Goal: Check status: Check status

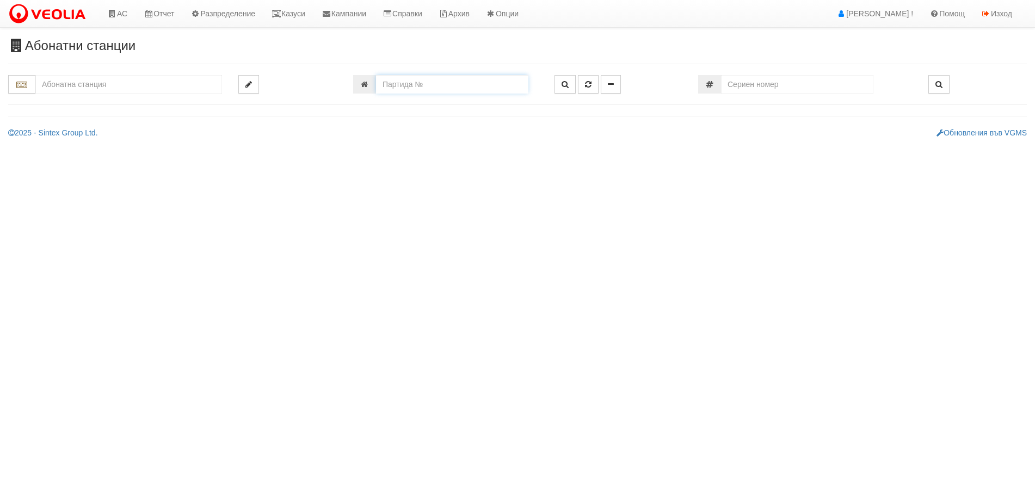
click at [430, 79] on input "number" at bounding box center [452, 84] width 152 height 18
type input "20631"
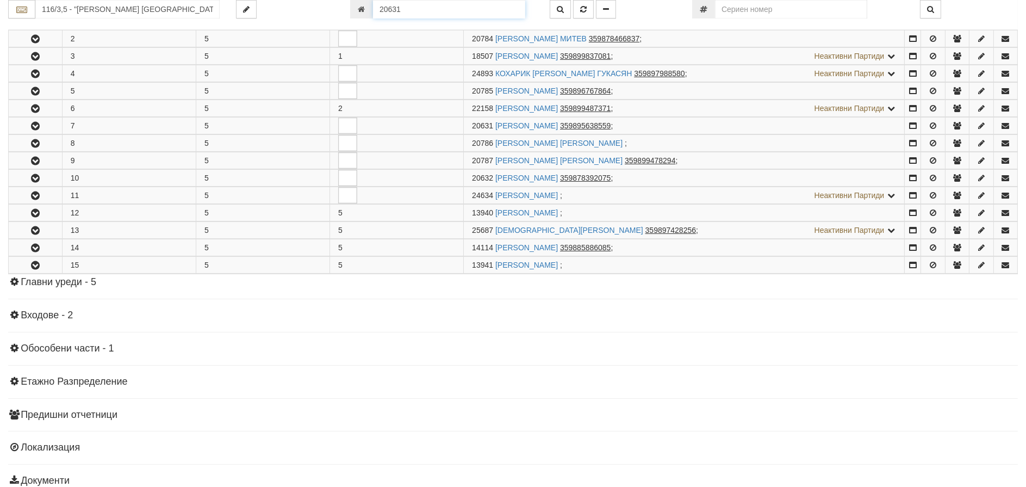
scroll to position [542, 0]
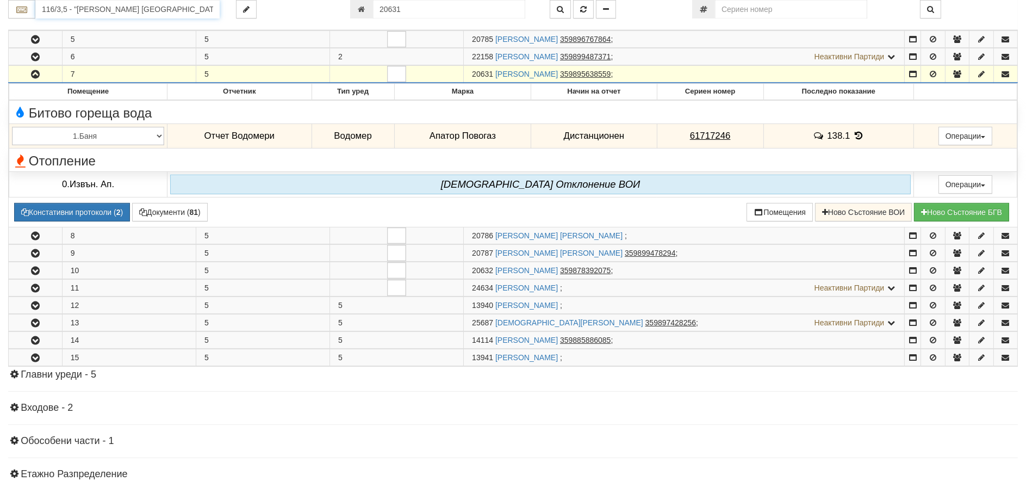
click at [87, 13] on input "116/3,5 - "ВЕОЛИЯ ЕНЕРДЖИ ВАРНА " ЕАД" at bounding box center [127, 9] width 184 height 18
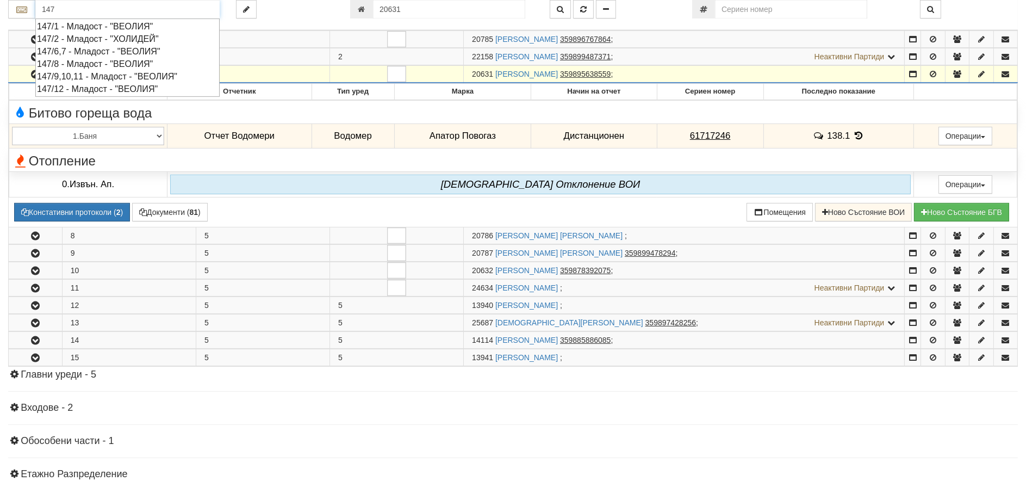
click at [107, 64] on div "147/8 - Младост - "ВЕОЛИЯ"" at bounding box center [127, 64] width 181 height 13
type input "147/8 - Младост - "ВЕОЛИЯ""
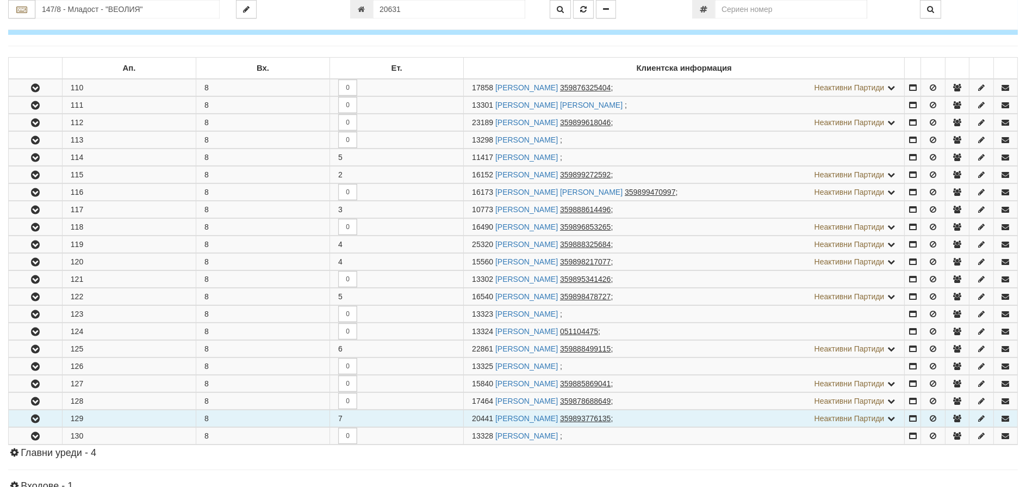
scroll to position [163, 0]
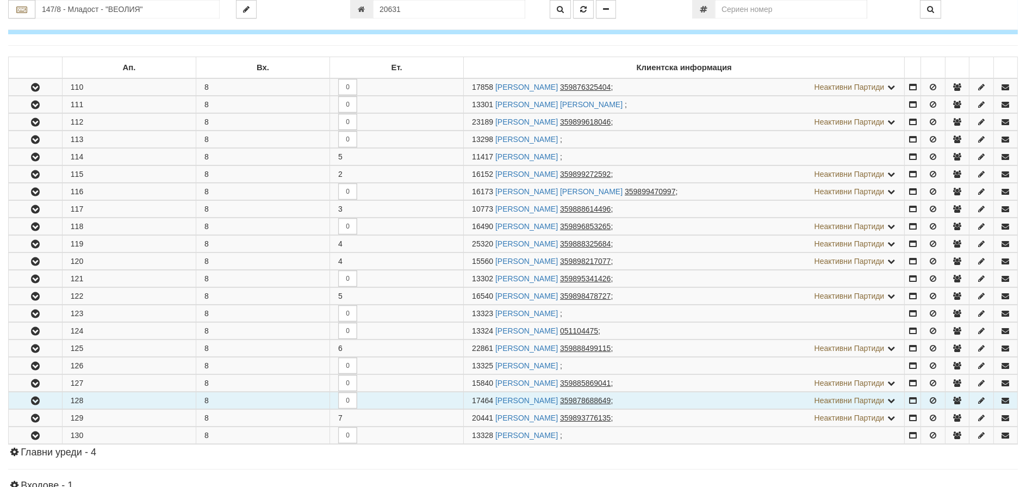
click at [34, 399] on icon "button" at bounding box center [35, 401] width 13 height 8
